Goal: Information Seeking & Learning: Learn about a topic

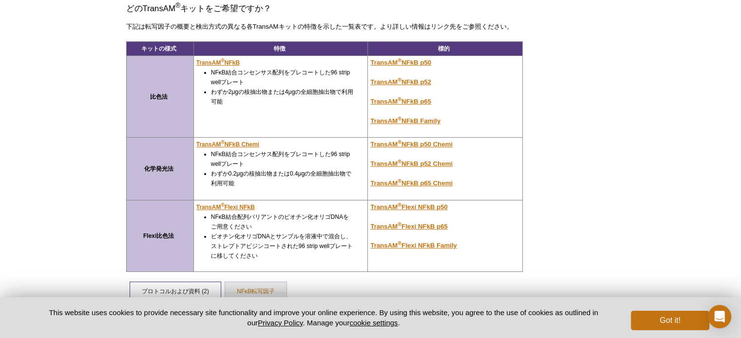
scroll to position [131, 0]
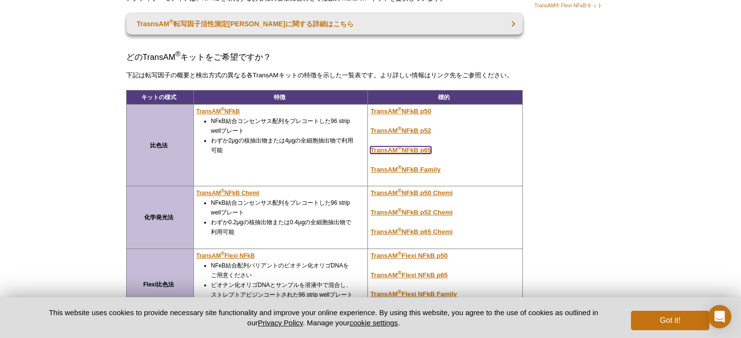
click at [414, 148] on u "TransAM ® NFkB p65" at bounding box center [400, 150] width 61 height 7
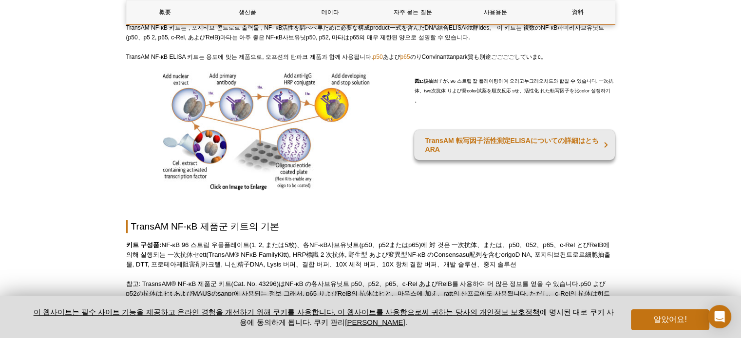
scroll to position [381, 0]
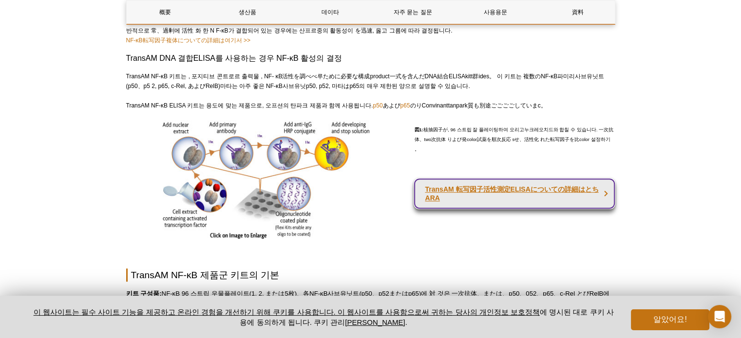
click at [463, 186] on font "TransAM 転写因子活性測定ELISAについての詳細はとちARA" at bounding box center [511, 194] width 173 height 17
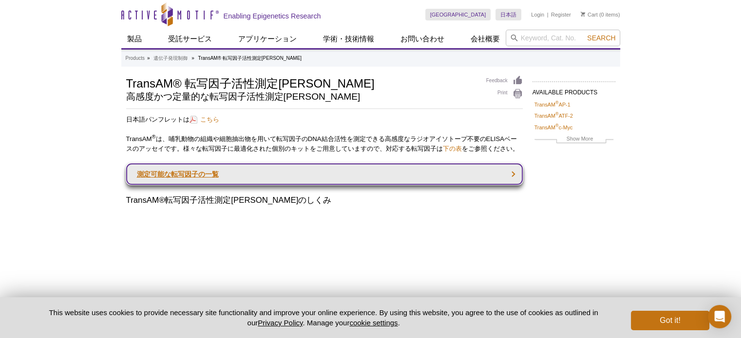
click at [194, 180] on link "測定可能な転写因子の一覧" at bounding box center [324, 174] width 396 height 21
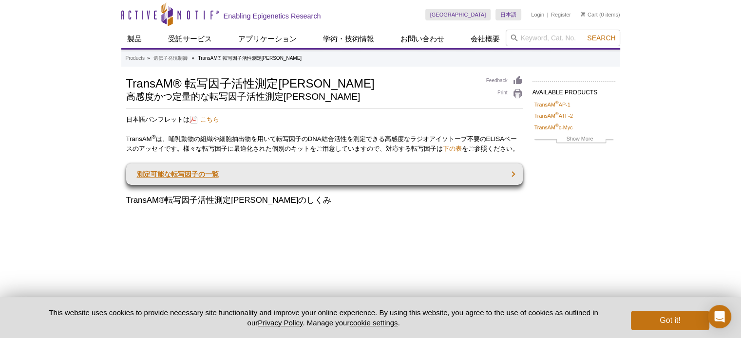
scroll to position [912, 0]
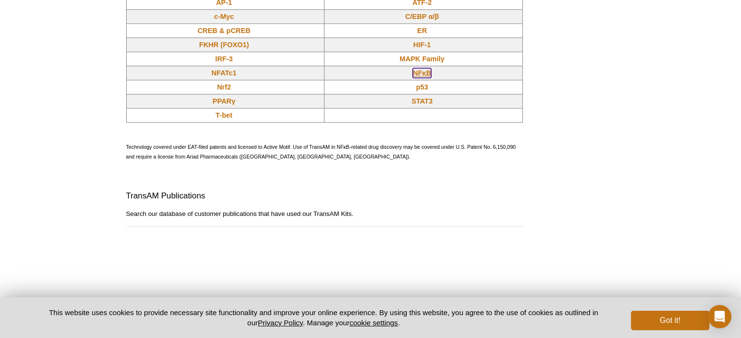
click at [424, 78] on link "NFκB" at bounding box center [421, 73] width 19 height 10
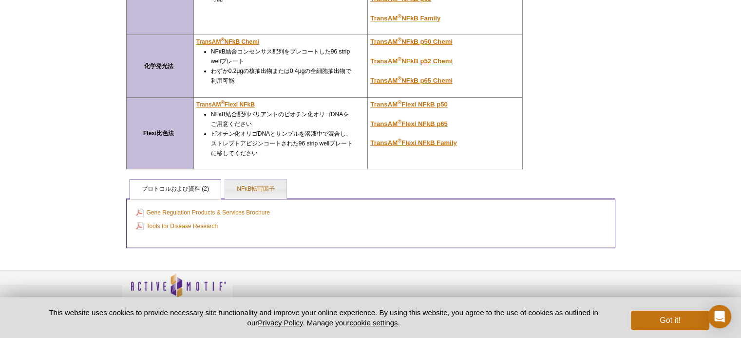
scroll to position [297, 0]
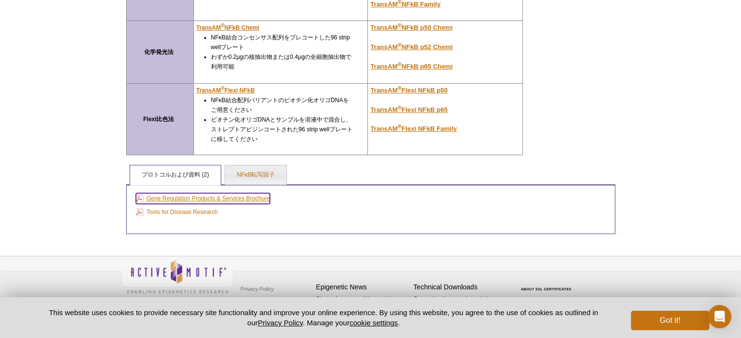
click at [245, 200] on link "Gene Regulation Products & Services Brochure" at bounding box center [203, 198] width 134 height 11
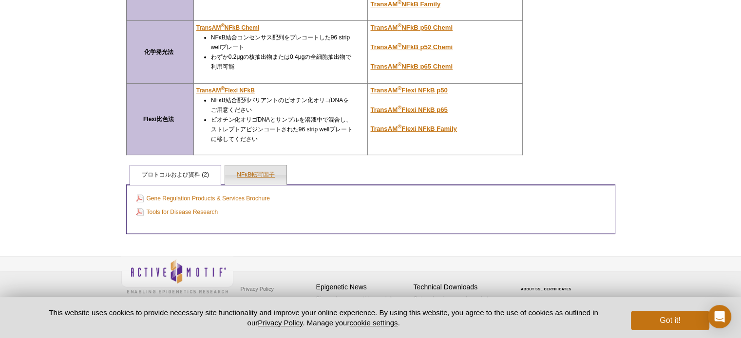
click at [261, 175] on link "NFκB転写因子" at bounding box center [255, 175] width 61 height 19
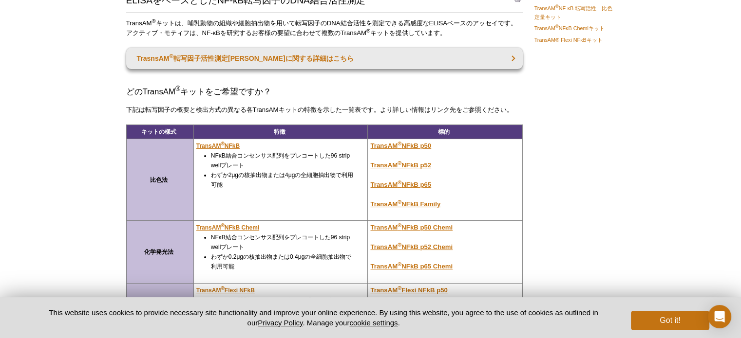
scroll to position [48, 0]
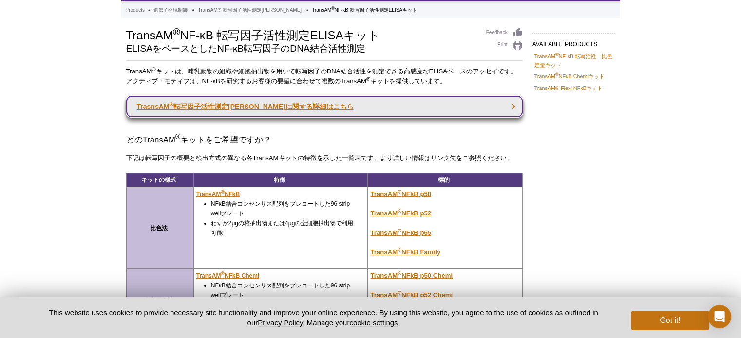
click at [237, 106] on link "TrasnsAM ® 転写因子活性測定ELISAに関する詳細はこちら" at bounding box center [324, 106] width 396 height 21
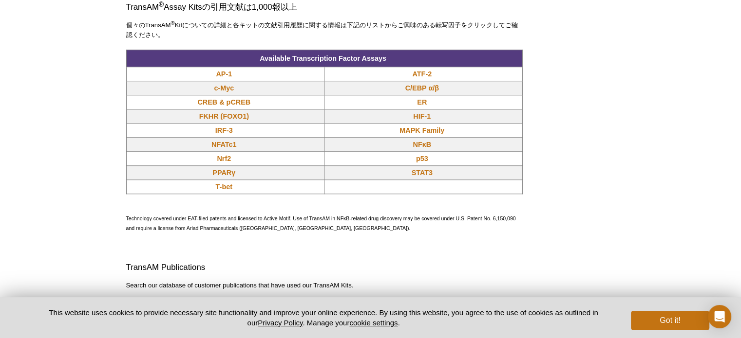
scroll to position [828, 0]
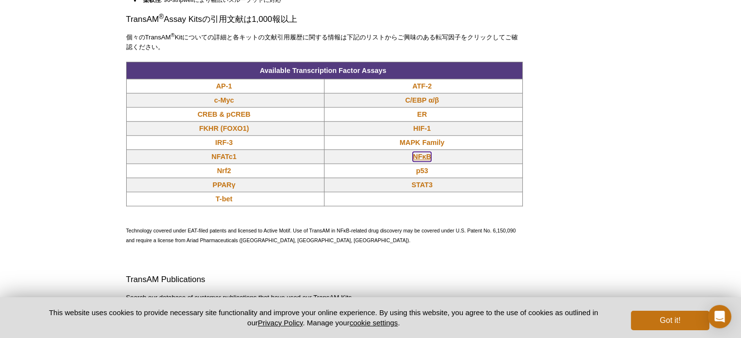
click at [418, 162] on link "NFκB" at bounding box center [421, 157] width 19 height 10
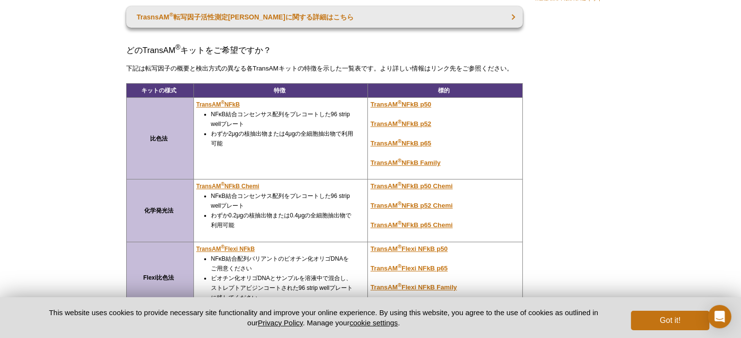
scroll to position [195, 0]
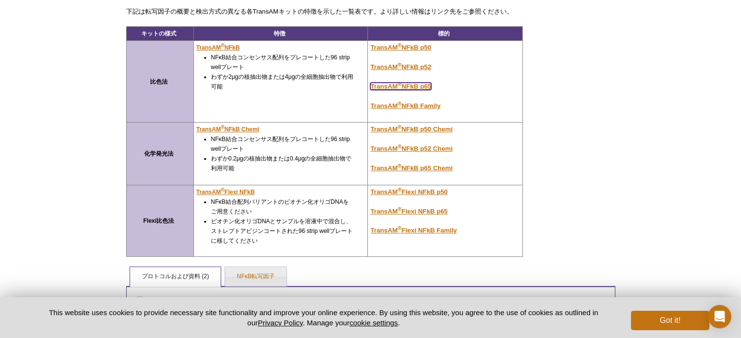
click at [417, 85] on u "TransAM ® NFkB p65" at bounding box center [400, 86] width 61 height 7
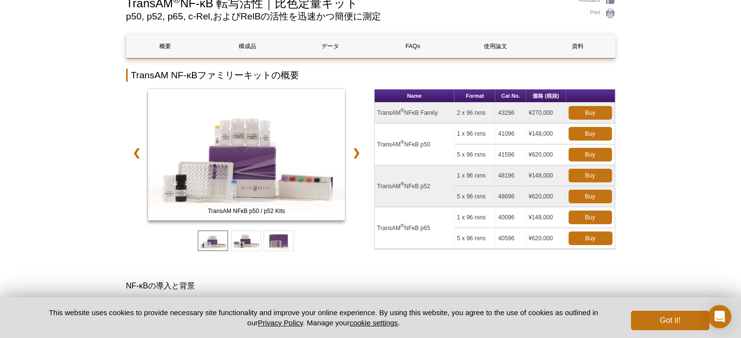
scroll to position [97, 0]
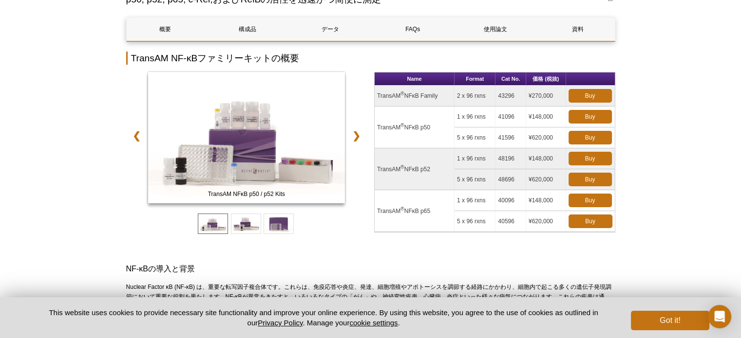
drag, startPoint x: 531, startPoint y: 201, endPoint x: 559, endPoint y: 201, distance: 28.2
click at [559, 201] on td "¥148,000" at bounding box center [546, 200] width 40 height 21
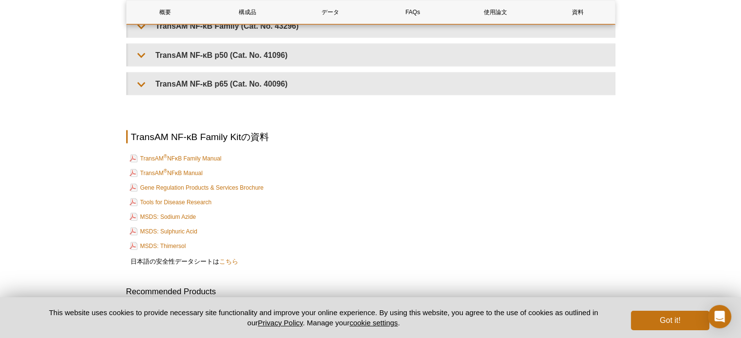
scroll to position [2184, 0]
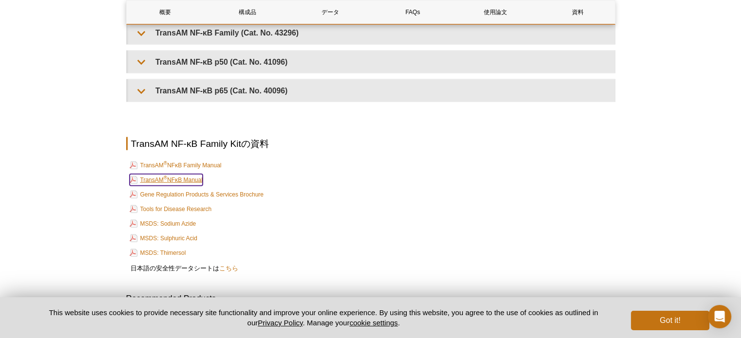
click at [174, 176] on link "TransAM ® NFκB Manual" at bounding box center [166, 180] width 73 height 12
click at [213, 160] on link "TransAM ® NFκB Family Manual" at bounding box center [176, 166] width 92 height 12
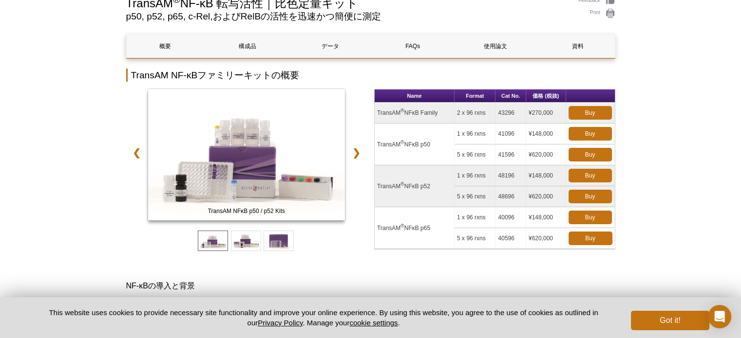
scroll to position [74, 0]
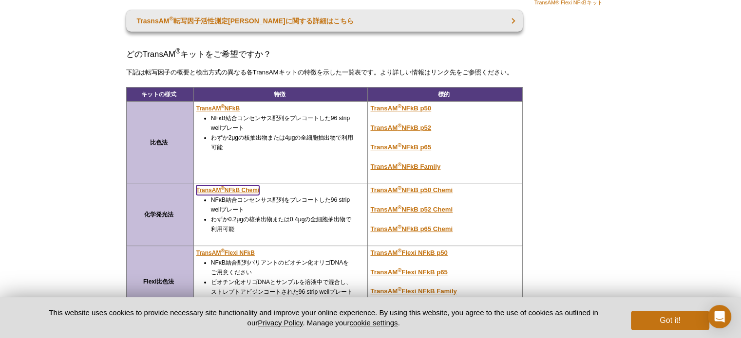
click at [241, 187] on u "TransAM ® NFkB Chemi" at bounding box center [227, 190] width 63 height 7
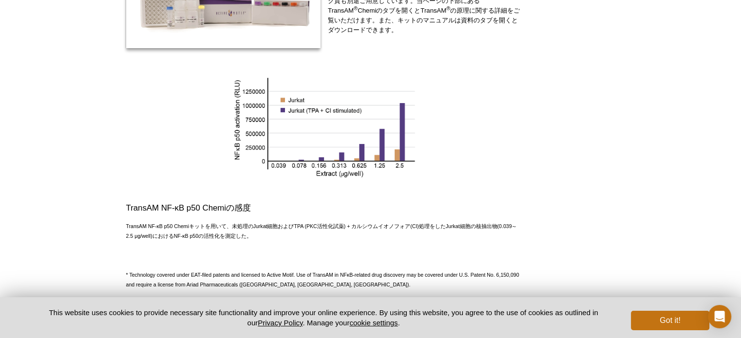
scroll to position [447, 0]
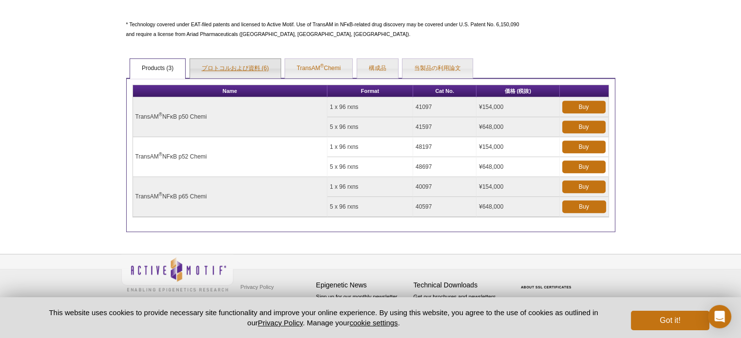
click at [231, 71] on link "プロトコルおよび資料 (6)" at bounding box center [235, 68] width 91 height 19
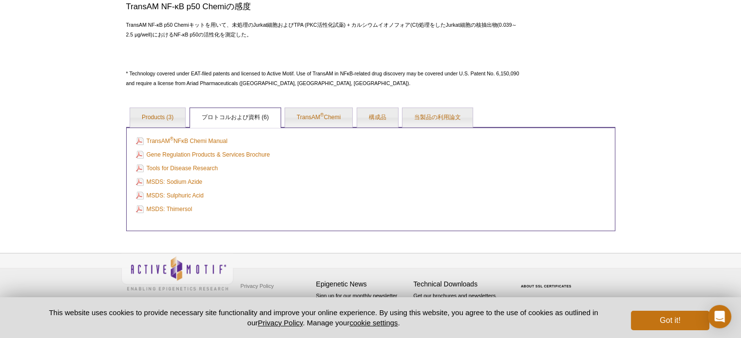
scroll to position [397, 0]
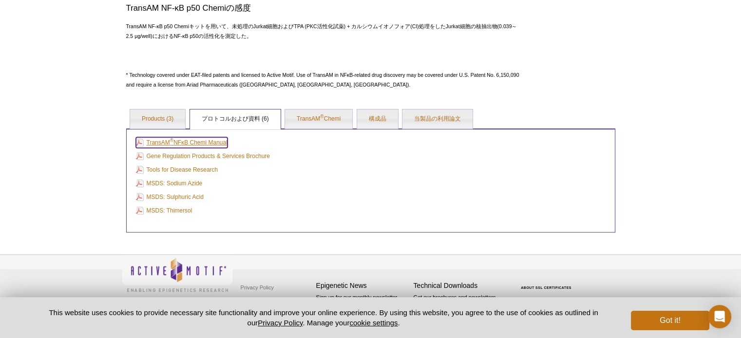
click at [212, 141] on link "TransAM ® NFκB Chemi Manual" at bounding box center [182, 142] width 92 height 11
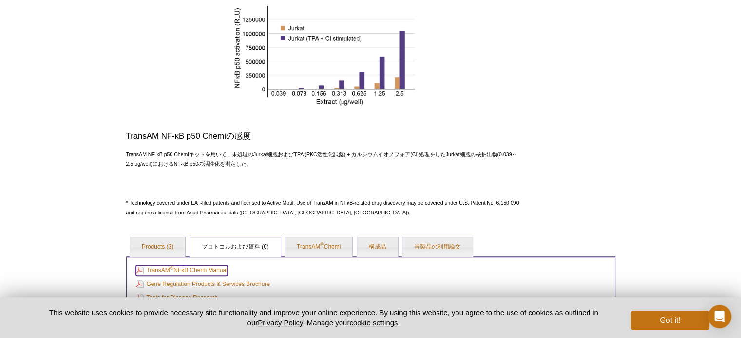
scroll to position [251, 0]
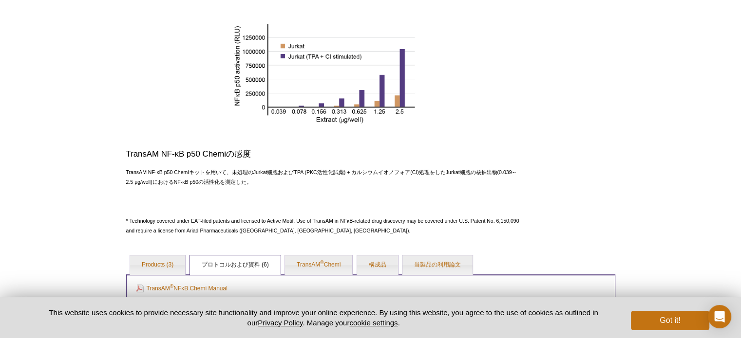
drag, startPoint x: 740, startPoint y: 161, endPoint x: 740, endPoint y: 171, distance: 10.7
click at [740, 171] on div "Active Motif Logo Enabling Epigenetics Research 0 Search Skip to content Active…" at bounding box center [370, 117] width 741 height 737
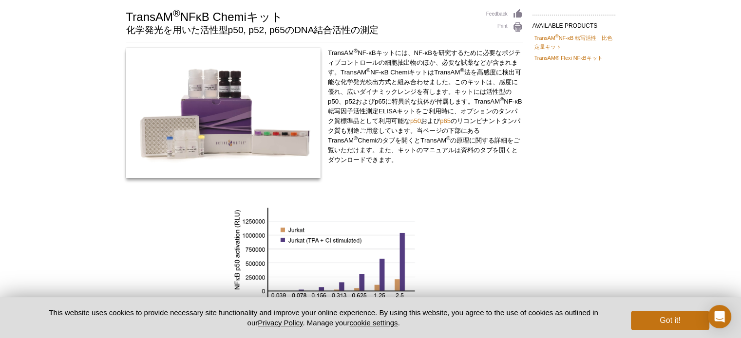
scroll to position [34, 0]
